Goal: Ask a question

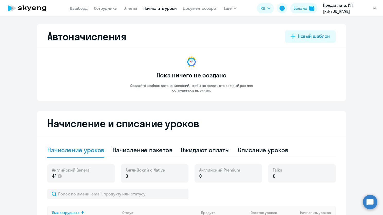
select select "50"
click at [374, 199] on circle at bounding box center [369, 202] width 14 height 14
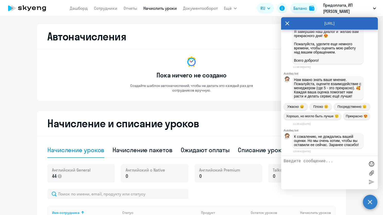
click at [313, 179] on textarea at bounding box center [323, 173] width 81 height 28
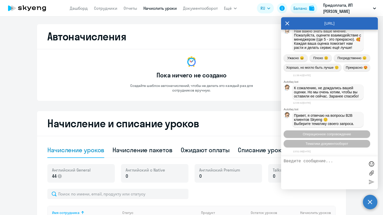
scroll to position [2063, 0]
type textarea "L"
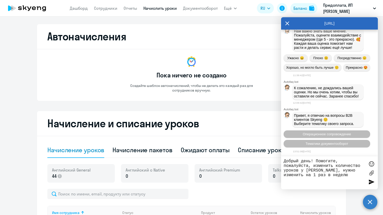
type textarea "Добрый день! Помогите, пожалуйста, изменить количество уроков у [PERSON_NAME], …"
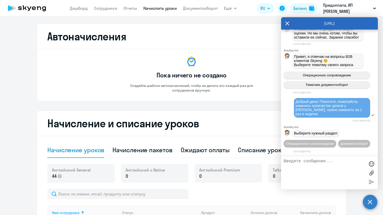
scroll to position [2133, 0]
click at [334, 142] on span "Операционное сопровождение" at bounding box center [309, 144] width 48 height 4
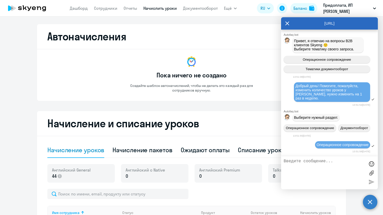
scroll to position [2180, 0]
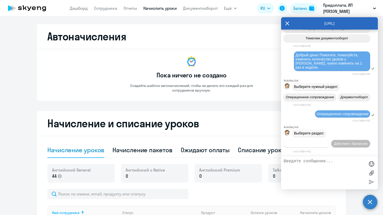
click at [318, 144] on span "Действия по сотрудникам" at bounding box center [306, 144] width 40 height 4
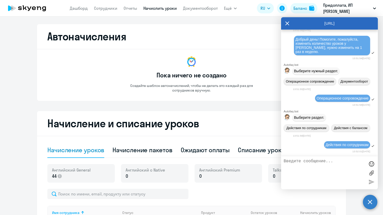
scroll to position [2257, 0]
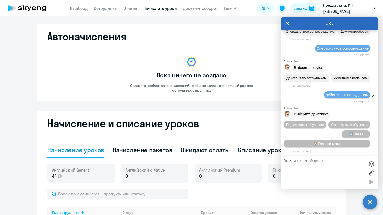
click at [329, 135] on button "Сотруднику нужна помощь" at bounding box center [311, 133] width 56 height 7
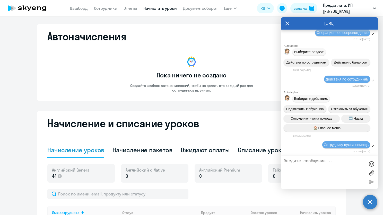
scroll to position [2440, 0]
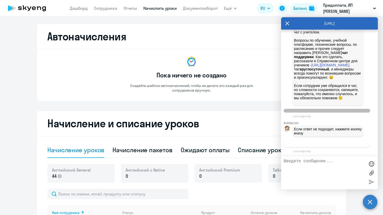
click at [339, 145] on span "Связаться с менеджером" at bounding box center [326, 144] width 39 height 4
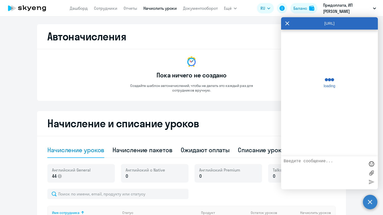
scroll to position [2490, 0]
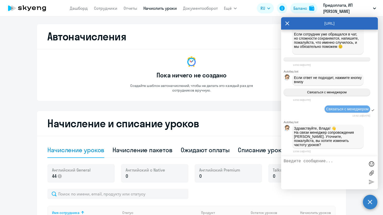
click at [323, 163] on textarea at bounding box center [323, 173] width 81 height 28
type textarea "ДА"
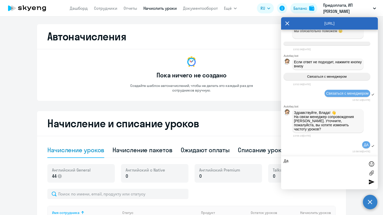
type textarea "Да*"
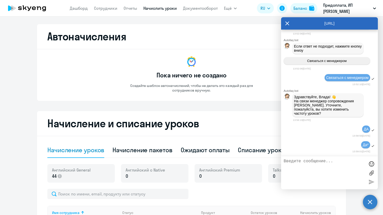
scroll to position [2546, 0]
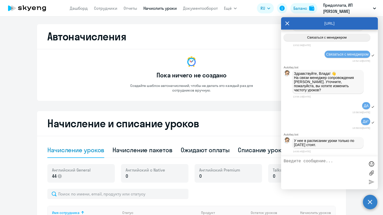
click at [330, 169] on textarea at bounding box center [323, 173] width 81 height 28
type textarea "Каждую неделю?"
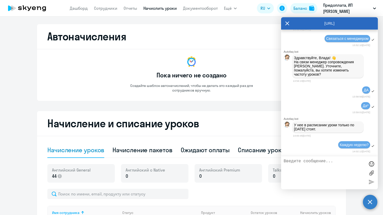
scroll to position [2586, 0]
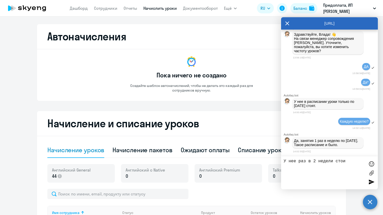
type textarea "У нее раз в 2 недели стоит"
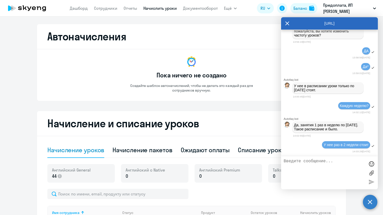
scroll to position [2602, 0]
type textarea "а нужно раз в неделю"
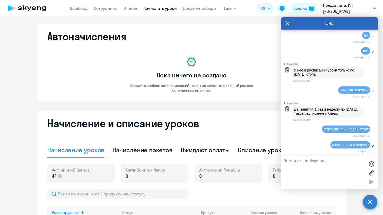
scroll to position [2618, 0]
type textarea "одну"
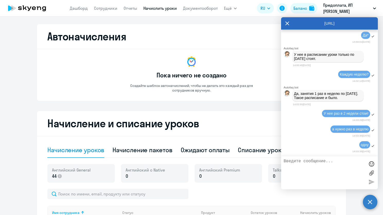
scroll to position [2634, 0]
click at [308, 168] on textarea at bounding box center [323, 173] width 81 height 28
click at [309, 166] on textarea at bounding box center [323, 173] width 81 height 28
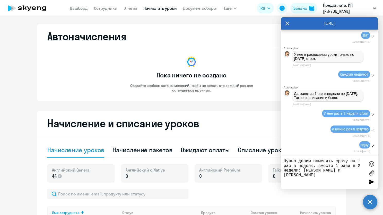
type textarea "Нужно двоим поменять сразу на 1 раз в неделю, вместо 1 раза в 2 недели: [PERSON…"
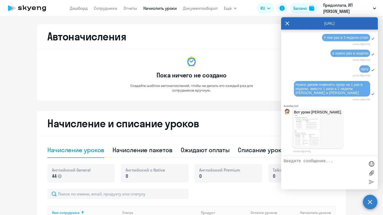
scroll to position [2711, 0]
click at [307, 121] on img at bounding box center [307, 121] width 26 height 15
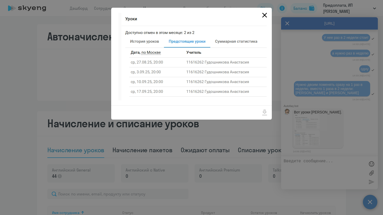
click at [265, 17] on icon "Close" at bounding box center [264, 15] width 8 height 8
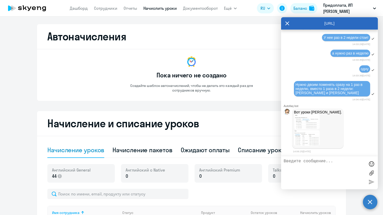
click at [310, 140] on img at bounding box center [307, 138] width 26 height 16
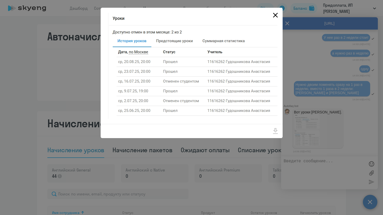
click at [272, 12] on icon "Close" at bounding box center [275, 15] width 8 height 8
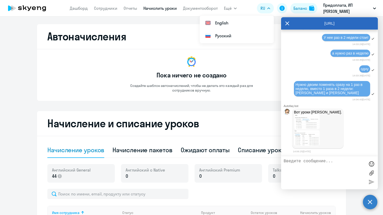
click at [303, 138] on img at bounding box center [307, 138] width 26 height 16
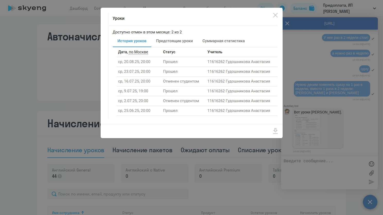
click at [315, 98] on div at bounding box center [191, 107] width 383 height 215
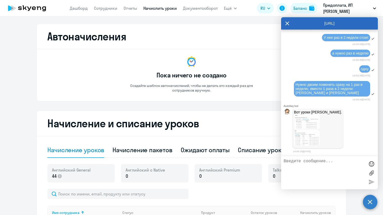
scroll to position [2757, 0]
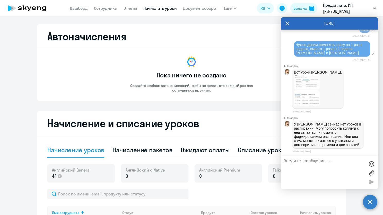
click at [317, 165] on textarea at bounding box center [323, 173] width 81 height 28
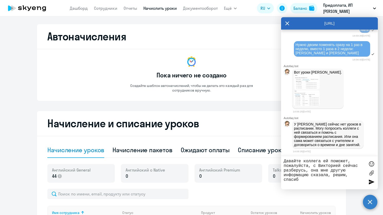
type textarea "Давайте коллега ей поможет, пожалуйста, с [PERSON_NAME] сейчас разберусь, она м…"
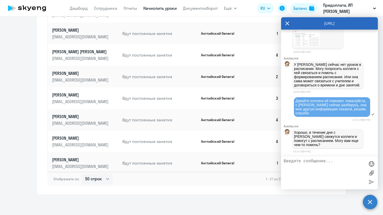
scroll to position [2818, 0]
